Goal: Navigation & Orientation: Find specific page/section

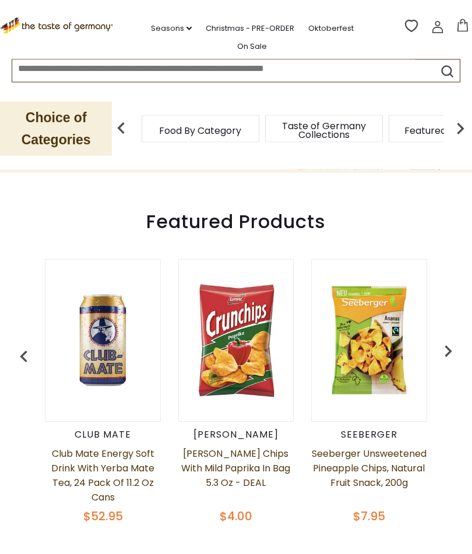
scroll to position [345, 0]
click at [441, 339] on img "button" at bounding box center [447, 350] width 23 height 23
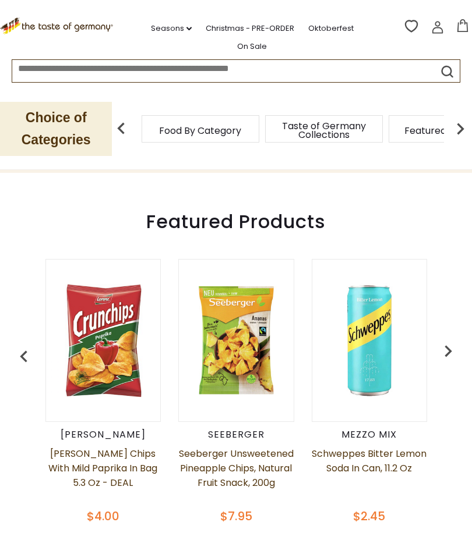
click at [442, 340] on img "button" at bounding box center [447, 350] width 23 height 23
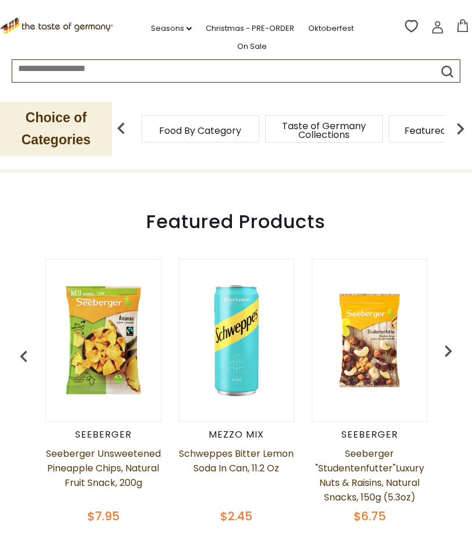
click at [441, 341] on img "button" at bounding box center [447, 350] width 23 height 23
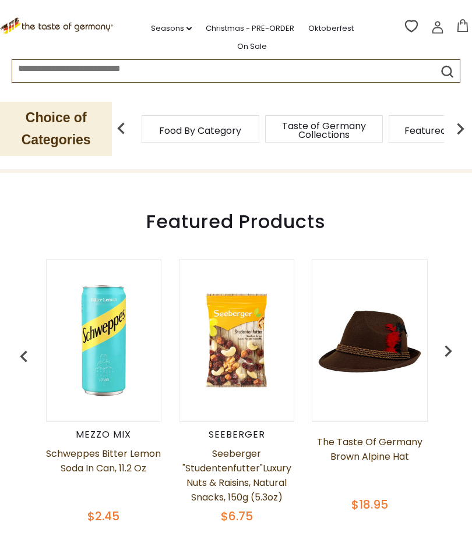
click at [445, 342] on img "button" at bounding box center [447, 350] width 23 height 23
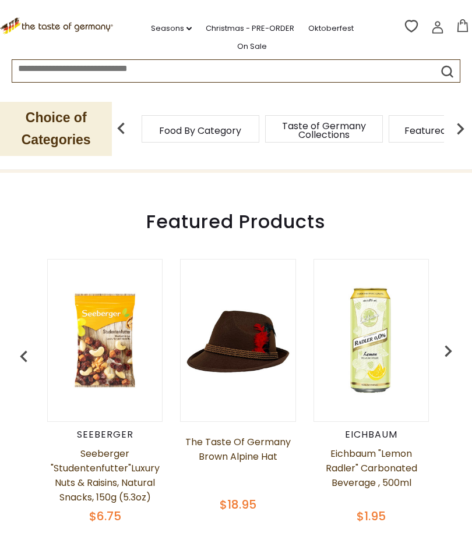
scroll to position [0, 531]
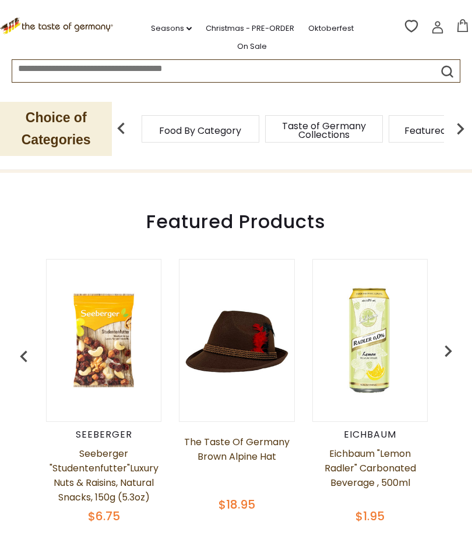
click at [444, 339] on img "button" at bounding box center [447, 350] width 23 height 23
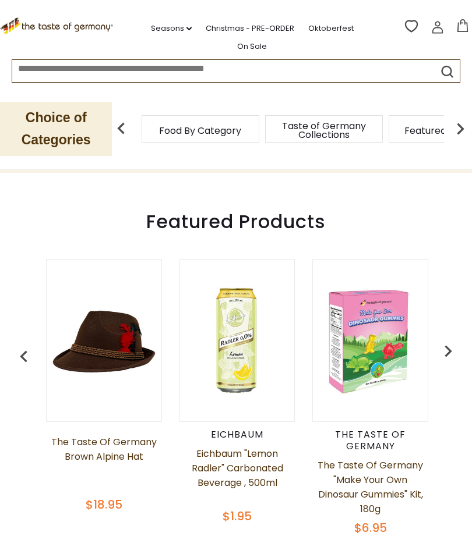
click at [443, 341] on img "button" at bounding box center [447, 350] width 23 height 23
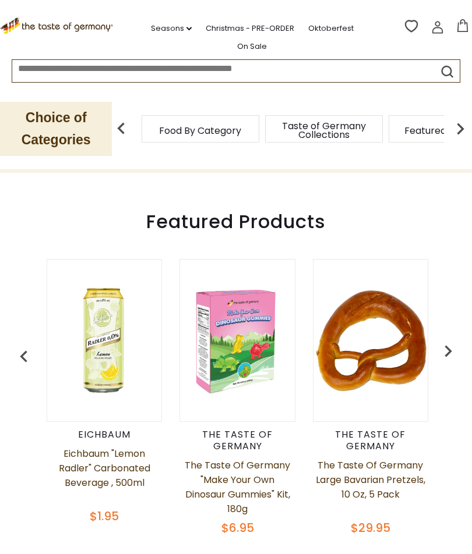
click at [446, 343] on img "button" at bounding box center [447, 350] width 23 height 23
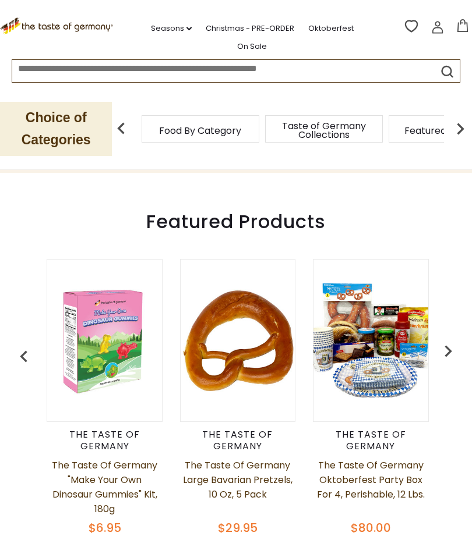
click at [449, 345] on img "button" at bounding box center [447, 350] width 23 height 23
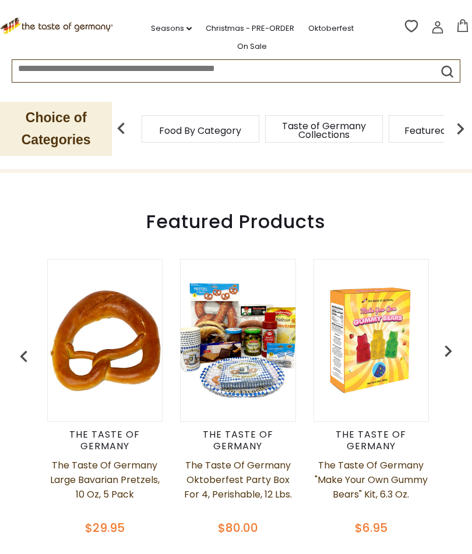
click at [441, 342] on img "button" at bounding box center [447, 350] width 23 height 23
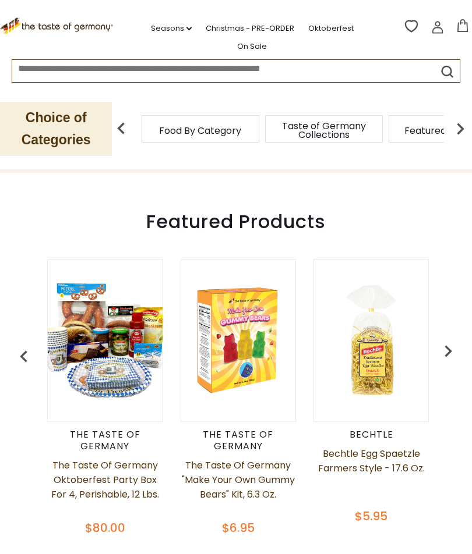
click at [442, 348] on img "button" at bounding box center [447, 350] width 23 height 23
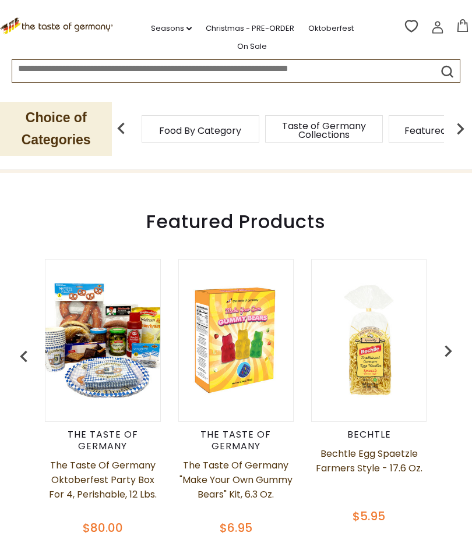
click at [445, 343] on img "button" at bounding box center [447, 350] width 23 height 23
click at [440, 341] on img "button" at bounding box center [447, 350] width 23 height 23
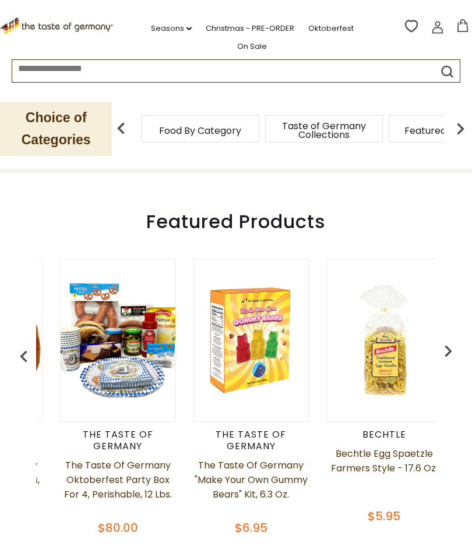
scroll to position [0, 1195]
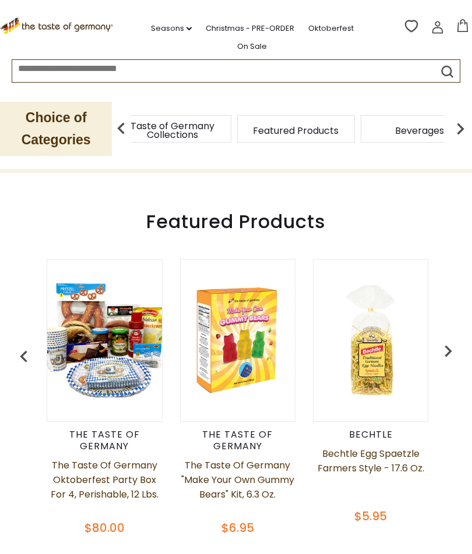
click at [215, 135] on span "Taste of Germany Collections" at bounding box center [172, 130] width 93 height 17
